Goal: Transaction & Acquisition: Purchase product/service

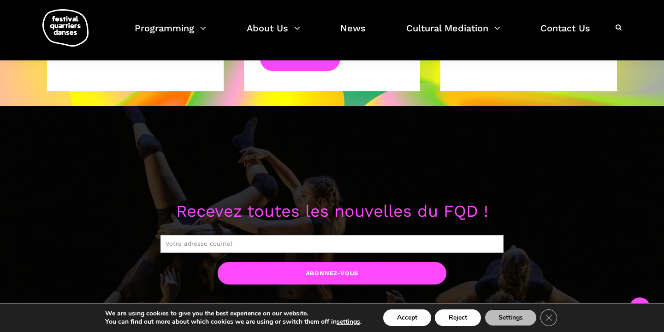
scroll to position [713, 0]
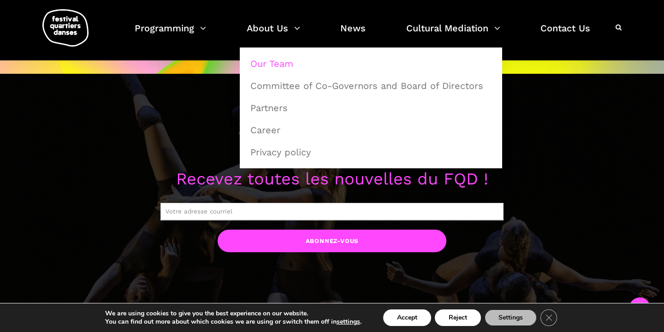
click at [263, 65] on link "Our Team" at bounding box center [371, 63] width 252 height 21
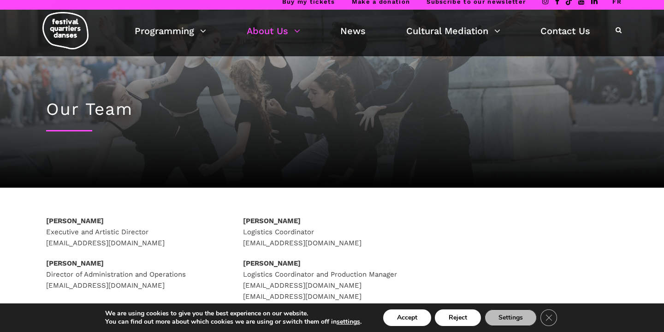
scroll to position [2, 0]
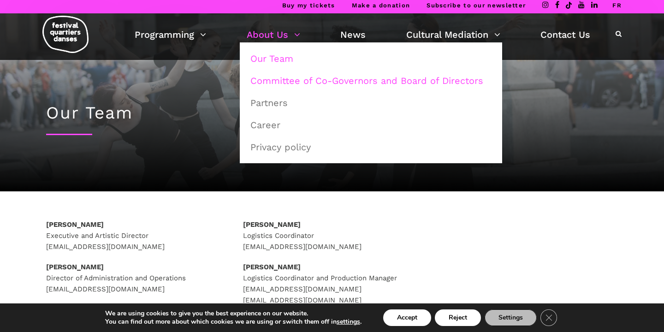
click at [288, 83] on link "Committee of Co-Governors and Board of Directors" at bounding box center [371, 80] width 252 height 21
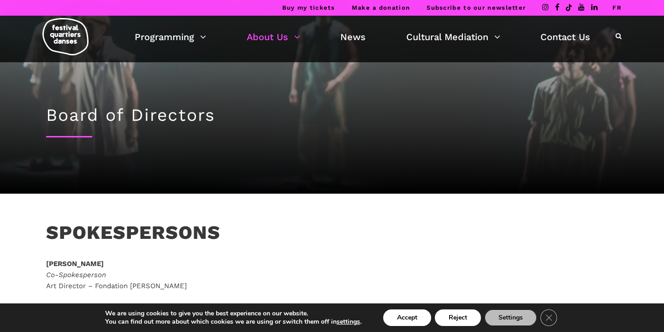
click at [321, 10] on link "Buy my tickets" at bounding box center [308, 7] width 53 height 7
click at [310, 8] on link "Buy my tickets" at bounding box center [308, 7] width 53 height 7
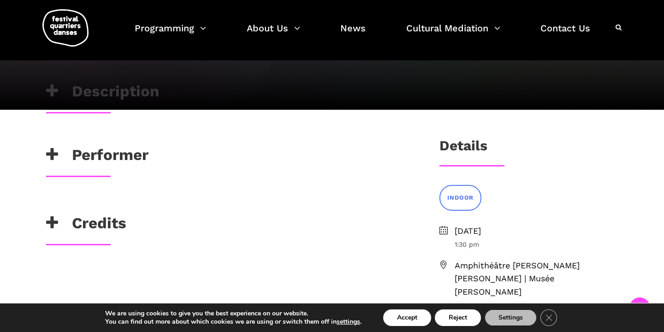
scroll to position [132, 0]
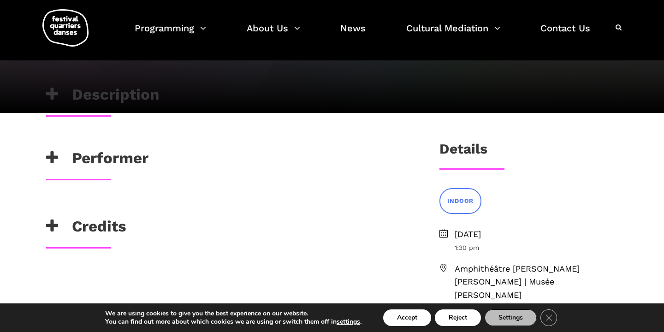
click at [100, 162] on h3 "Performer" at bounding box center [97, 160] width 102 height 23
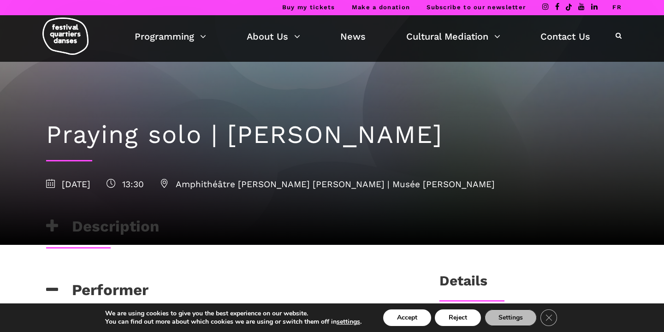
scroll to position [0, 0]
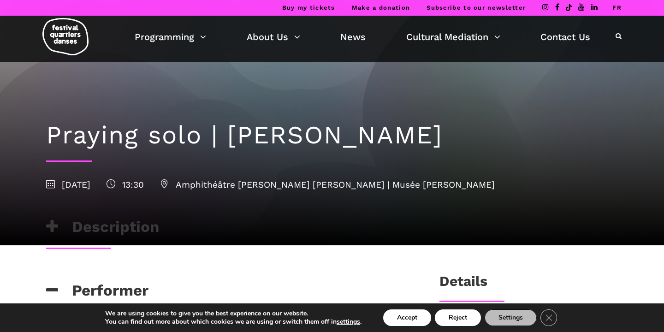
click at [148, 136] on h1 "Praying solo | [PERSON_NAME]" at bounding box center [332, 135] width 572 height 30
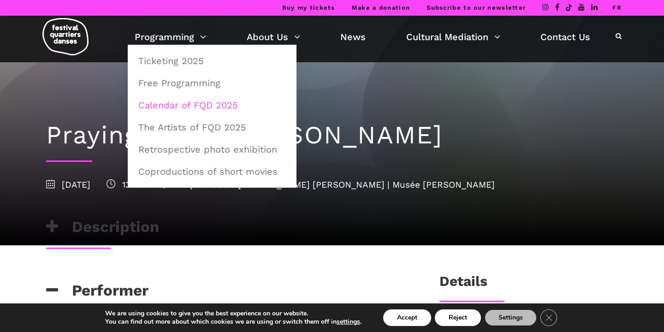
click at [166, 103] on link "Calendar of FQD 2025" at bounding box center [212, 105] width 159 height 21
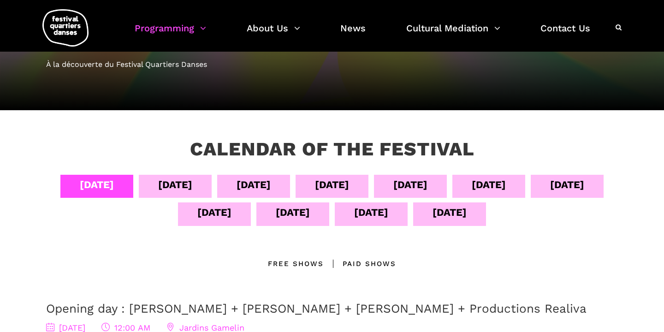
scroll to position [97, 0]
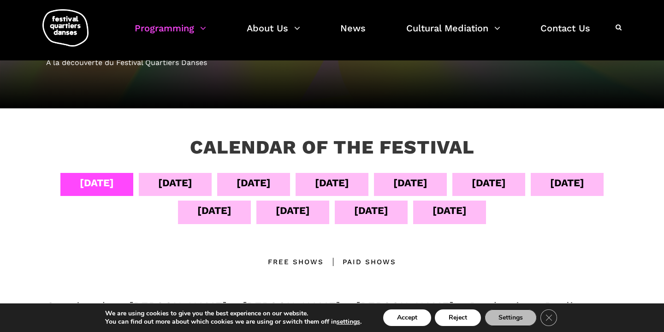
click at [388, 209] on div "[DATE]" at bounding box center [371, 210] width 34 height 16
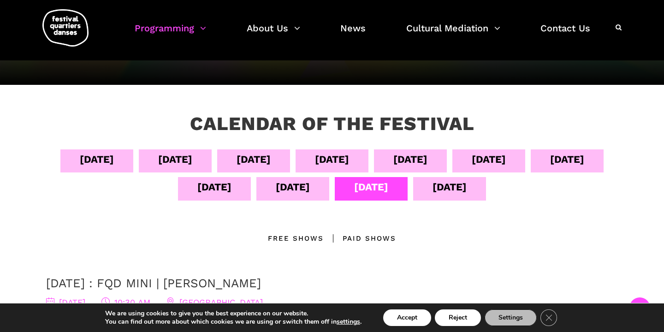
scroll to position [0, 0]
